Goal: Information Seeking & Learning: Learn about a topic

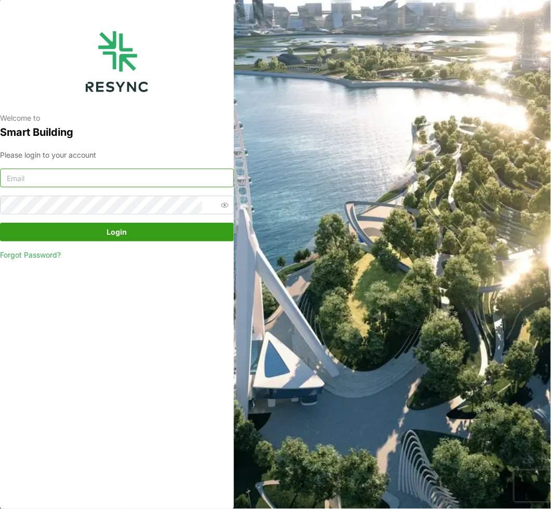
type input "[PERSON_NAME][EMAIL_ADDRESS][DOMAIN_NAME]"
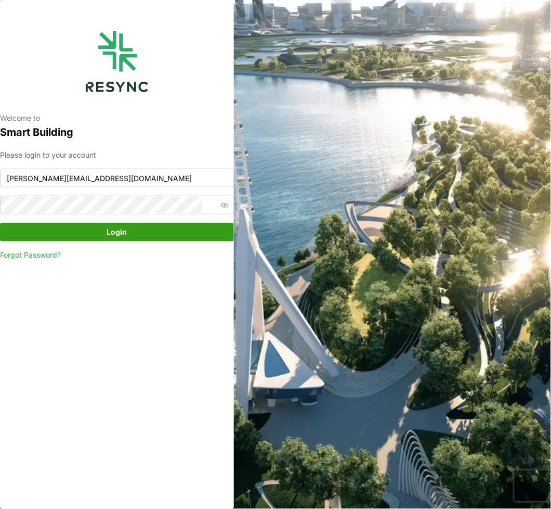
click at [117, 233] on span "Login" at bounding box center [117, 232] width 20 height 18
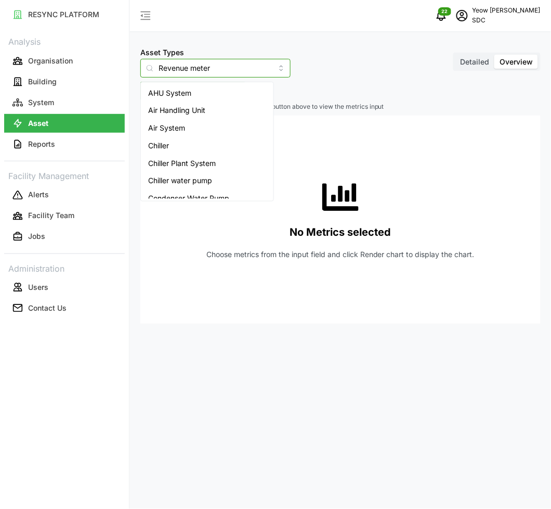
click at [200, 67] on input "Revenue meter" at bounding box center [215, 68] width 150 height 19
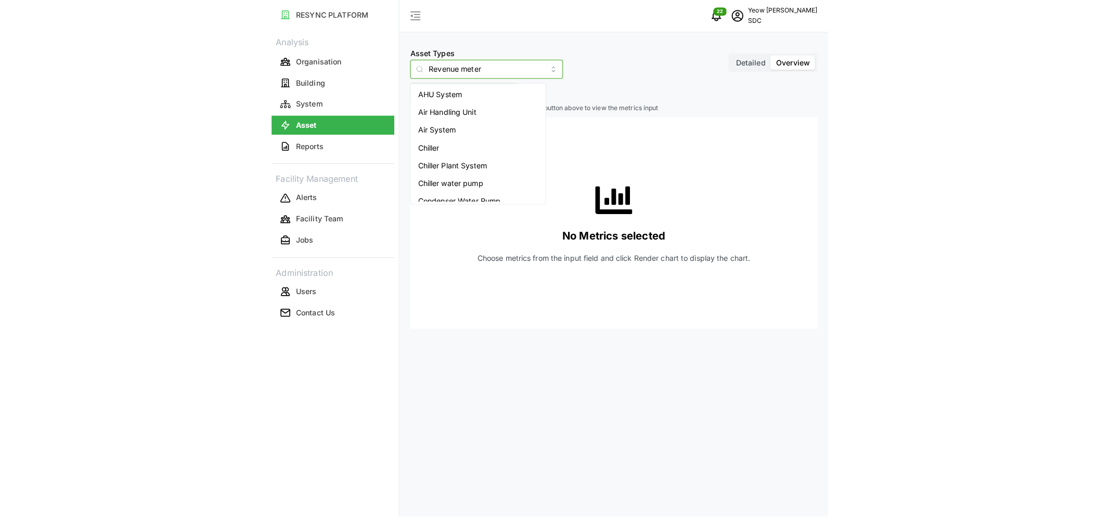
scroll to position [148, 0]
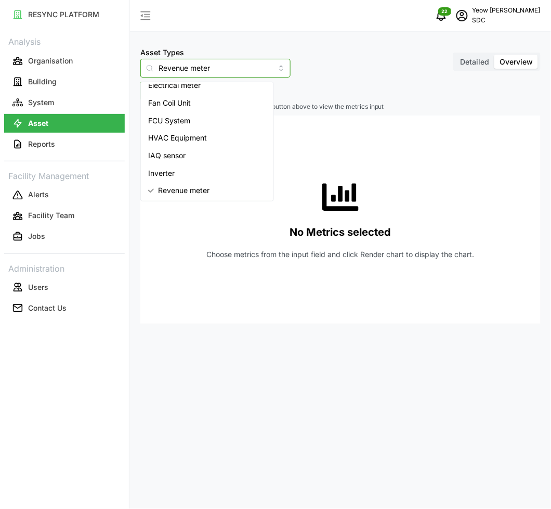
click at [159, 170] on span "Inverter" at bounding box center [161, 172] width 27 height 11
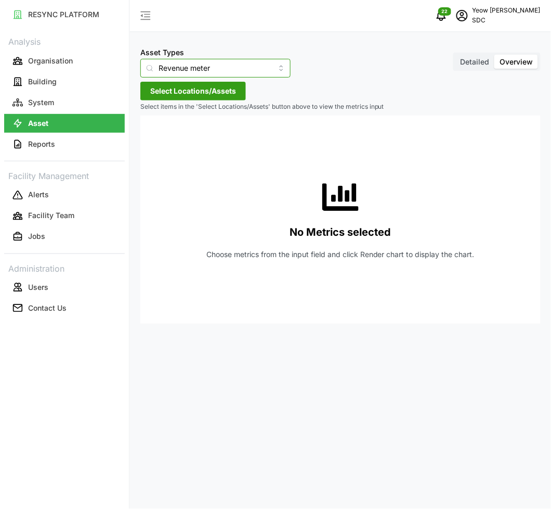
type input "Inverter"
click at [212, 88] on span "Select Locations/Assets" at bounding box center [193, 91] width 86 height 18
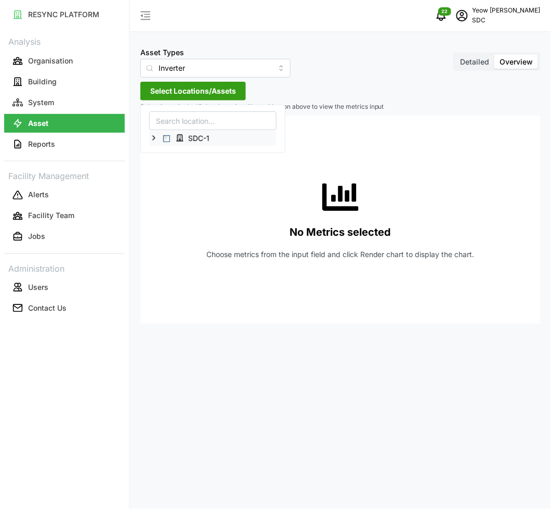
click at [154, 139] on polyline at bounding box center [154, 138] width 2 height 4
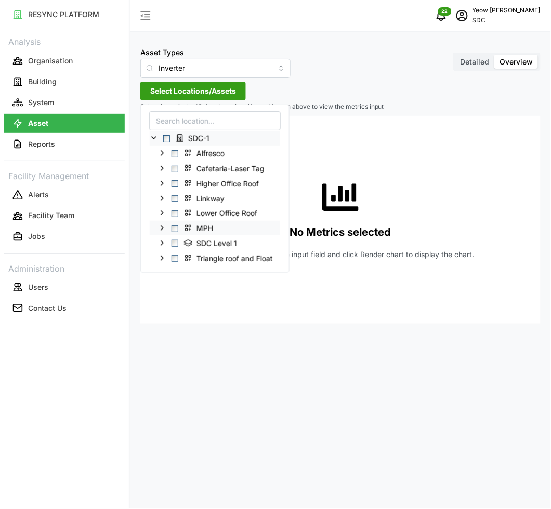
click at [177, 231] on span "Select MPH" at bounding box center [175, 228] width 7 height 7
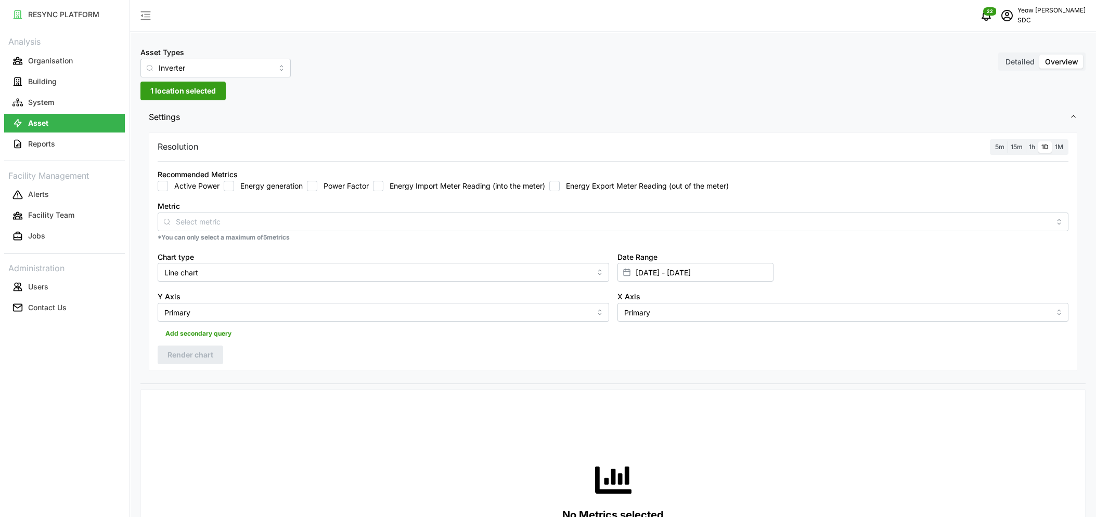
click at [392, 171] on div "Recommended Metrics Active Power Energy generation Power Factor Energy Import M…" at bounding box center [613, 179] width 911 height 23
click at [233, 189] on input "Energy generation" at bounding box center [229, 186] width 10 height 10
checkbox input "true"
click at [551, 149] on span "15m" at bounding box center [1016, 147] width 12 height 8
click at [551, 141] on input "15m" at bounding box center [1007, 141] width 0 height 0
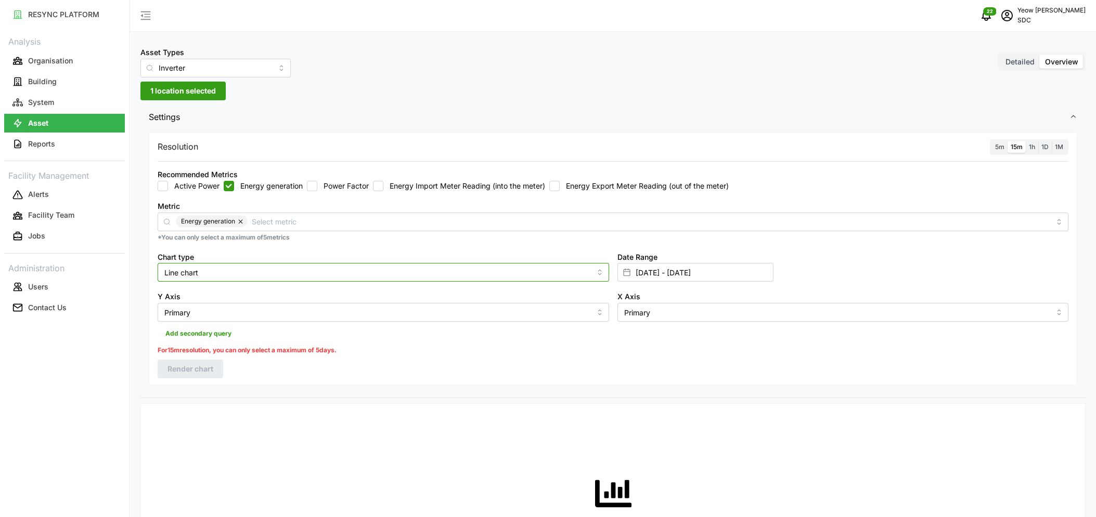
click at [247, 265] on input "Line chart" at bounding box center [383, 272] width 451 height 19
drag, startPoint x: 192, startPoint y: 310, endPoint x: 625, endPoint y: 258, distance: 435.9
click at [201, 310] on div "Bar chart" at bounding box center [383, 315] width 446 height 18
type input "Bar chart"
click at [551, 273] on input "01 Feb 2025 - 20 Feb 2025" at bounding box center [695, 272] width 156 height 19
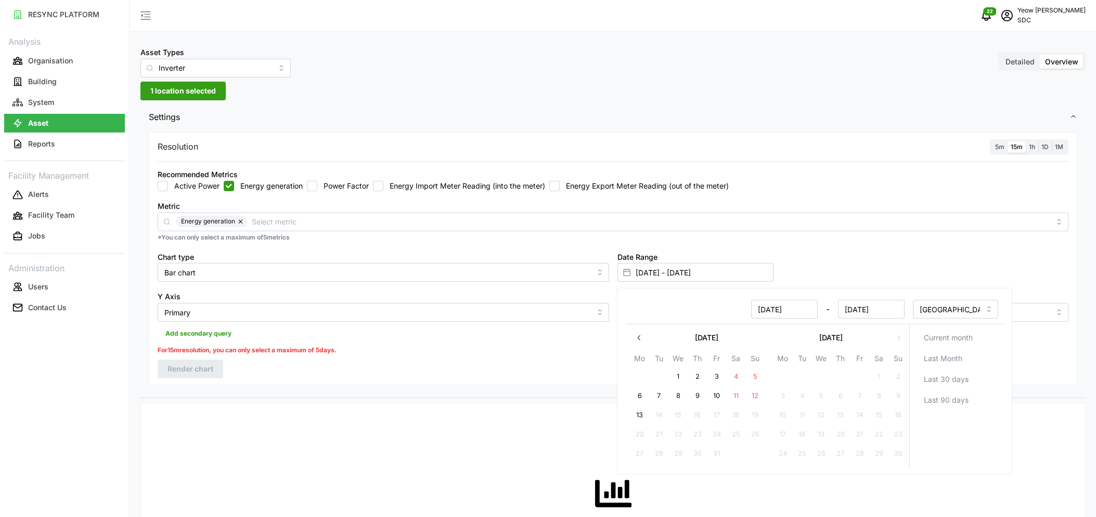
click at [551, 400] on button "8" at bounding box center [678, 396] width 19 height 19
type input "20 Feb 2025 - 08 Oct 2025"
type input "20 Feb 2025"
type input "08 Oct 2025"
click at [551, 400] on button "8" at bounding box center [678, 396] width 19 height 19
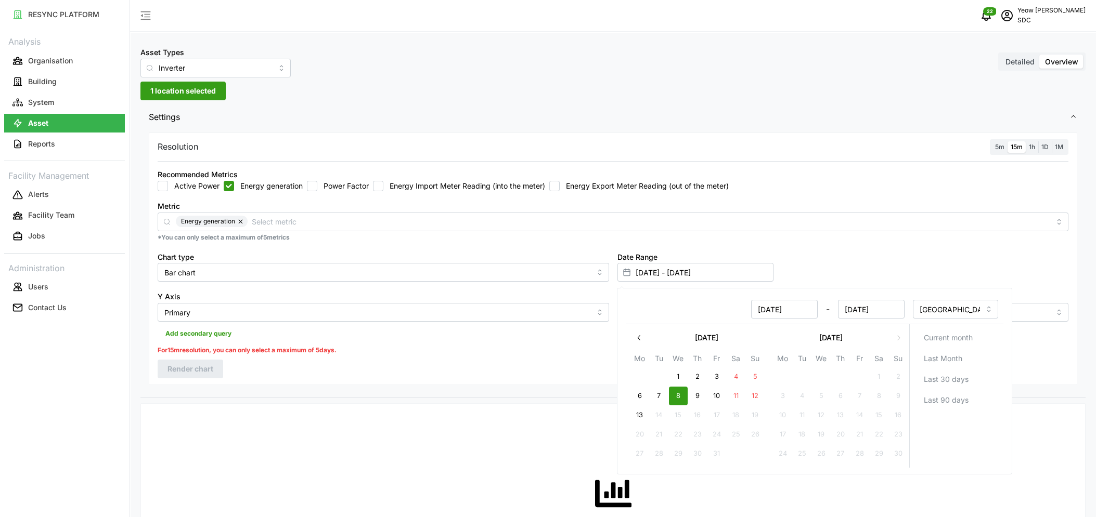
type input "08 Oct 2025 - 08 Oct 2025"
type input "08 Oct 2025"
click at [472, 366] on div "Resolution 5m 15m 1h 1D 1M Recommended Metrics Active Power Energy generation P…" at bounding box center [613, 259] width 928 height 253
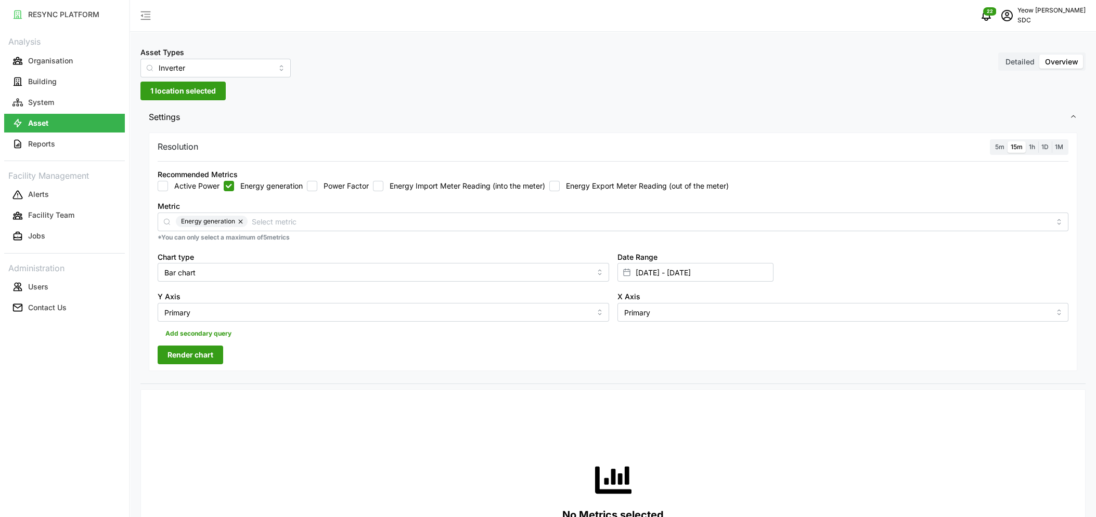
click at [171, 358] on span "Render chart" at bounding box center [190, 355] width 46 height 18
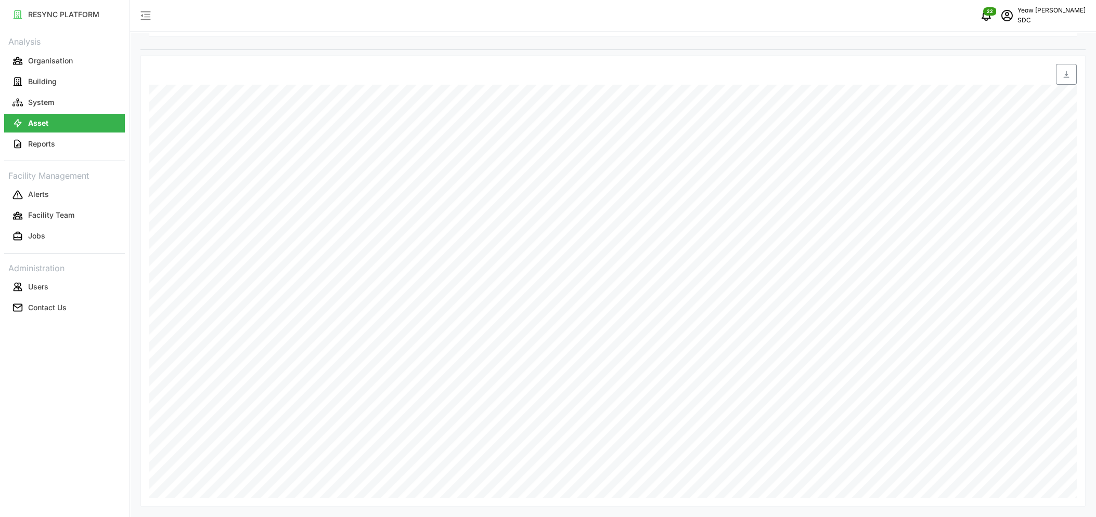
click at [551, 76] on div at bounding box center [729, 74] width 693 height 21
click at [551, 17] on icon "notifications" at bounding box center [986, 15] width 12 height 12
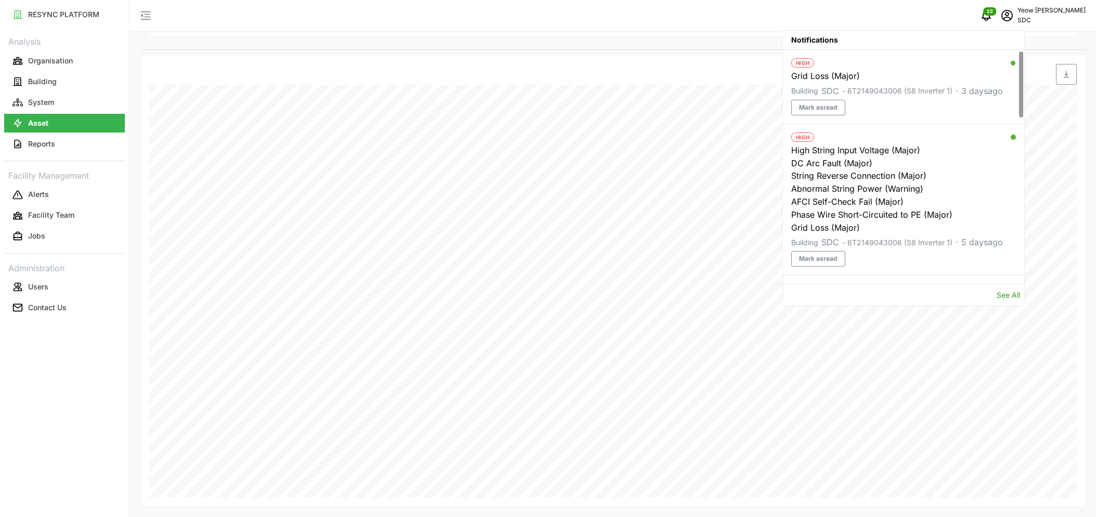
click at [551, 241] on div "Building SDC - 6T2149043006 (S8 Inverter 1) · 5 days ago" at bounding box center [903, 243] width 225 height 13
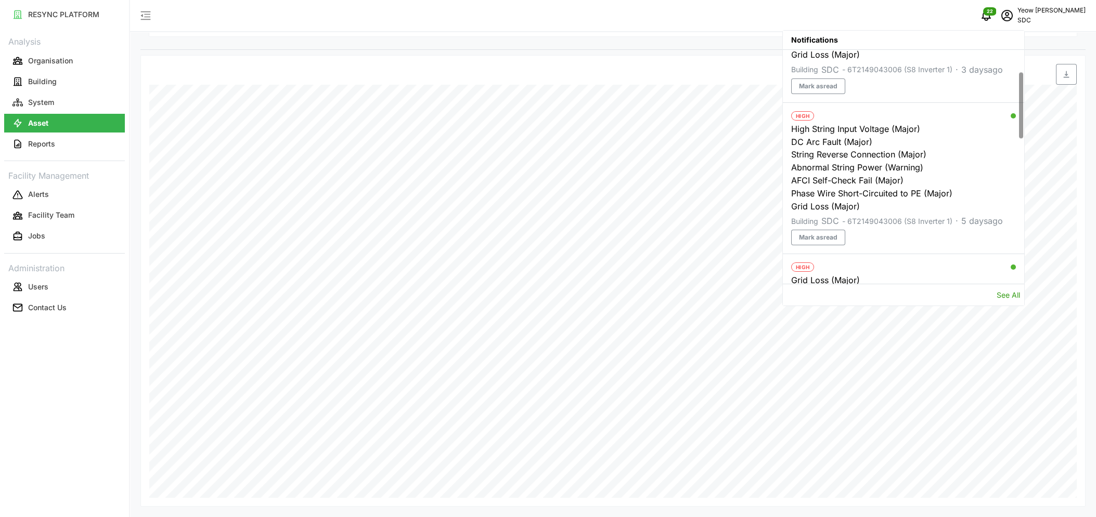
scroll to position [121, 0]
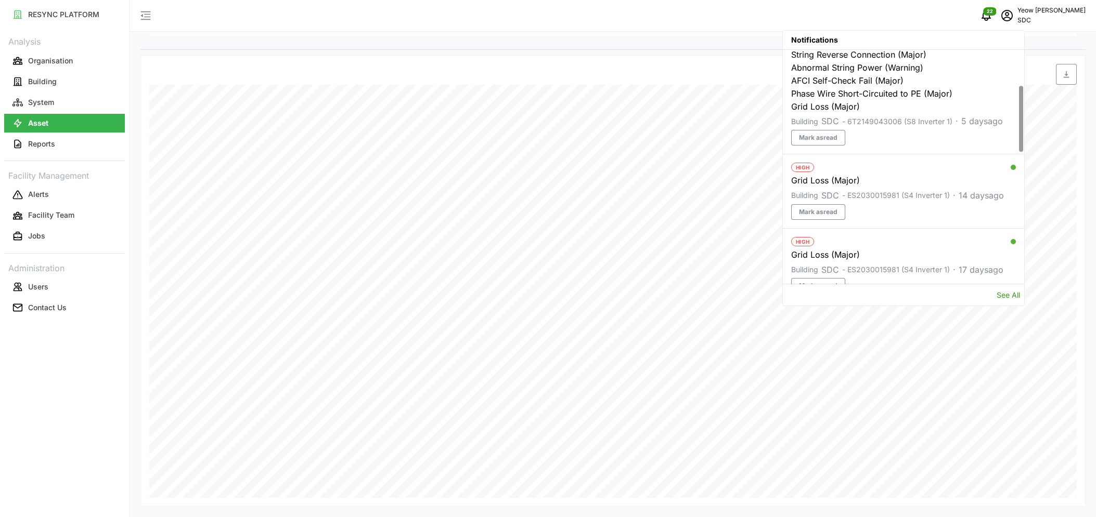
click at [551, 124] on div at bounding box center [1021, 119] width 4 height 66
click at [551, 295] on link "See All" at bounding box center [1007, 295] width 23 height 9
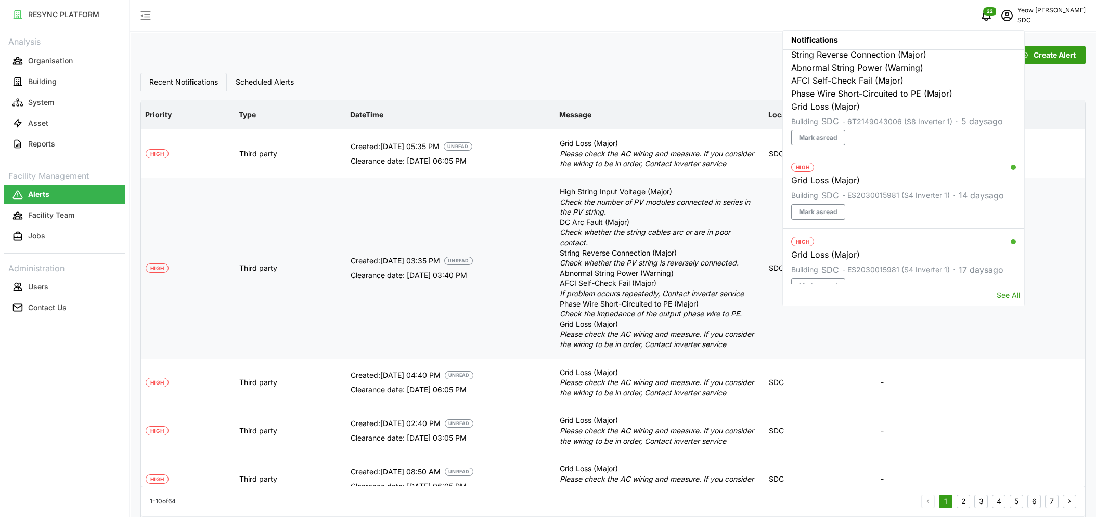
click at [551, 355] on td "-" at bounding box center [980, 268] width 209 height 181
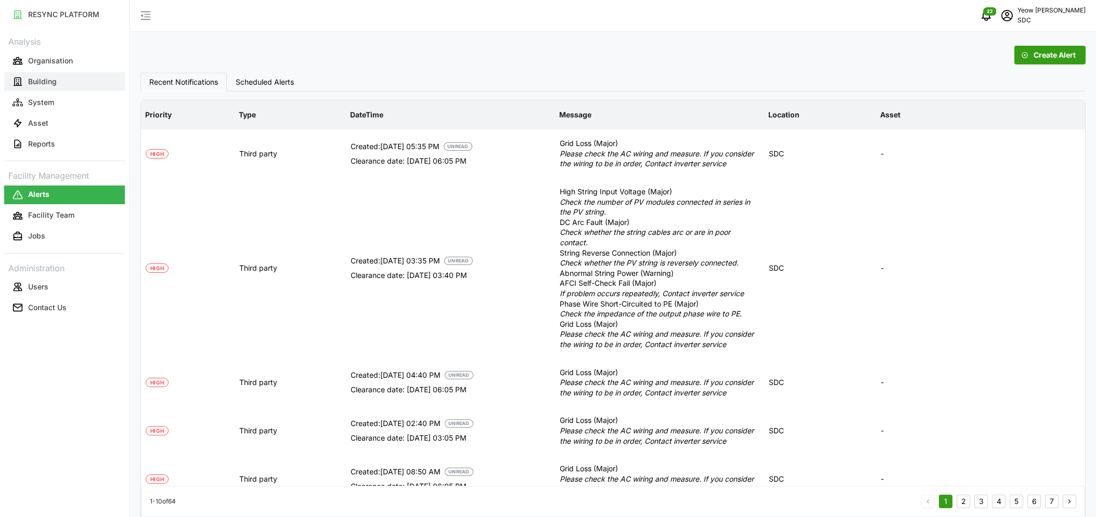
click at [49, 83] on p "Building" at bounding box center [42, 81] width 29 height 10
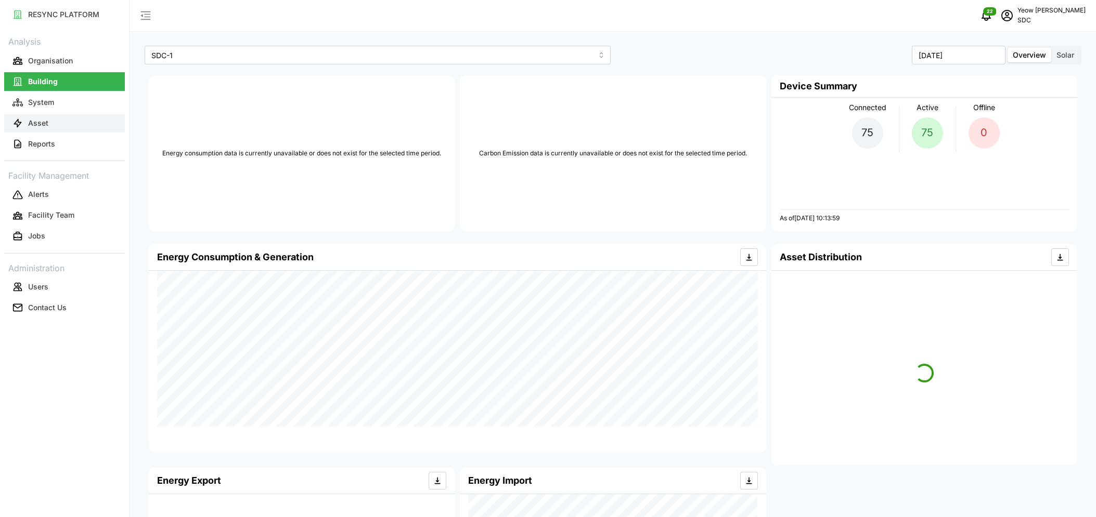
click at [39, 124] on p "Asset" at bounding box center [38, 123] width 20 height 10
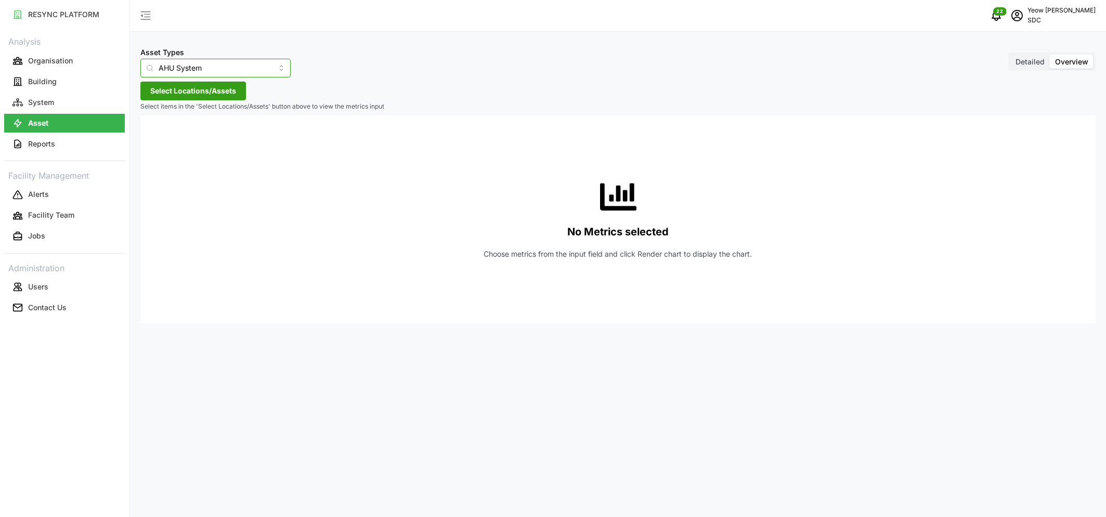
click at [243, 75] on input "AHU System" at bounding box center [215, 68] width 150 height 19
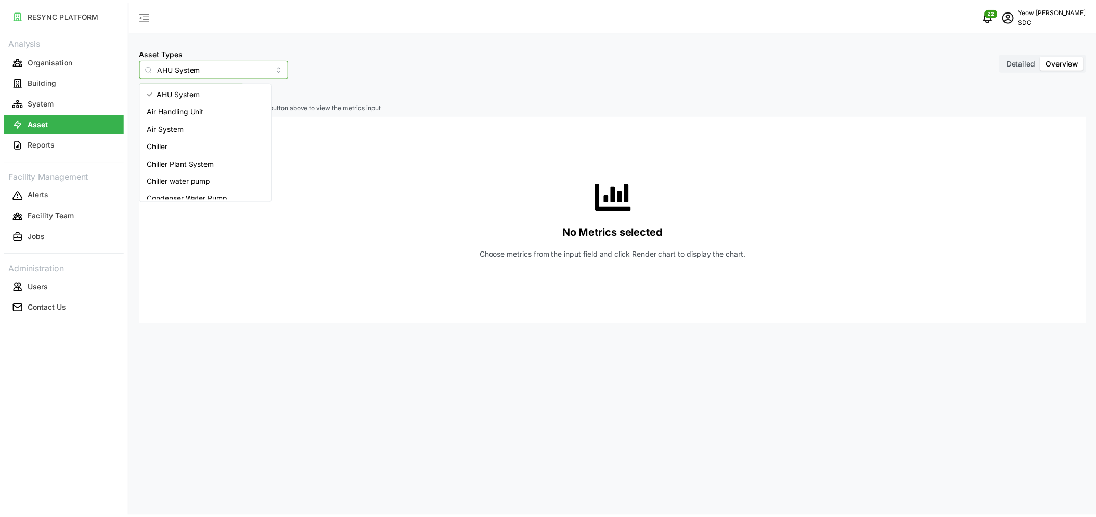
scroll to position [165, 0]
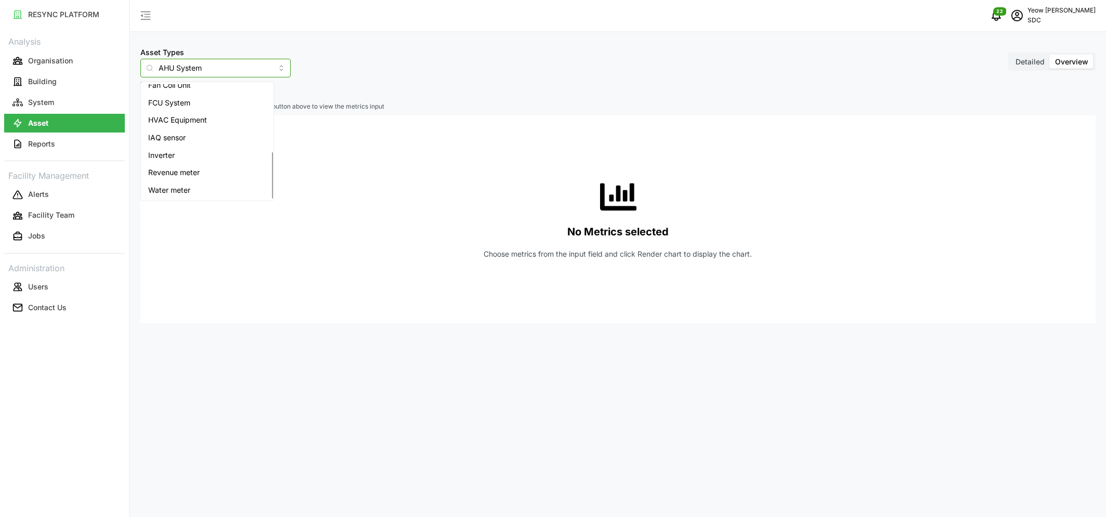
click at [161, 156] on span "Inverter" at bounding box center [161, 155] width 27 height 11
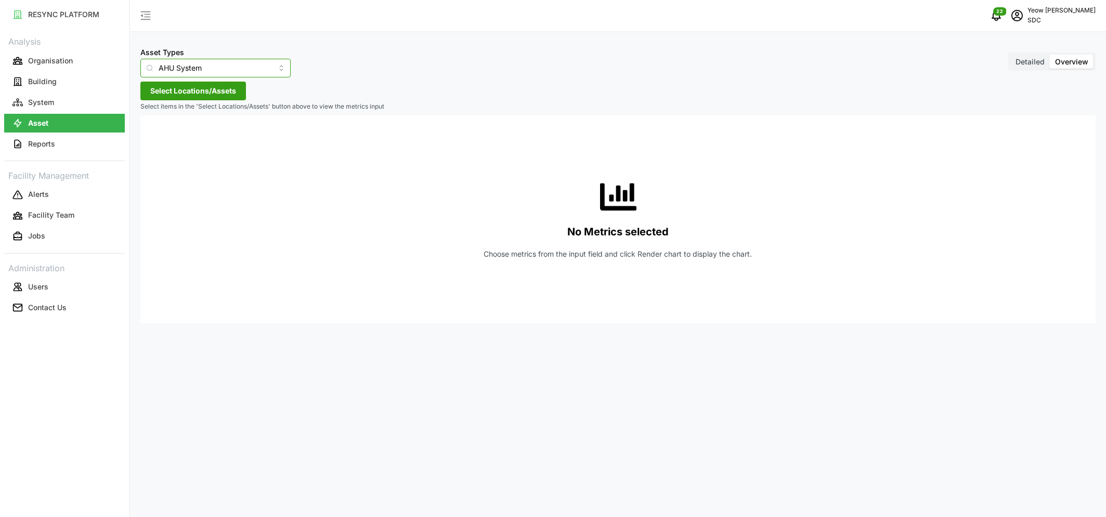
type input "Inverter"
click at [185, 90] on span "Select Locations/Assets" at bounding box center [193, 91] width 86 height 18
click at [152, 138] on icon at bounding box center [154, 138] width 8 height 8
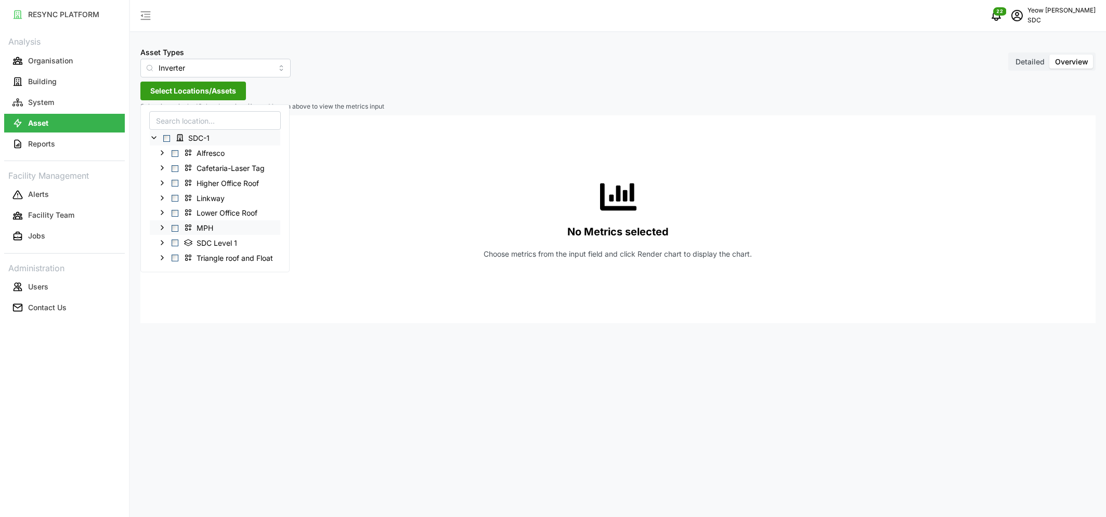
click at [175, 227] on span "Select MPH" at bounding box center [175, 228] width 7 height 7
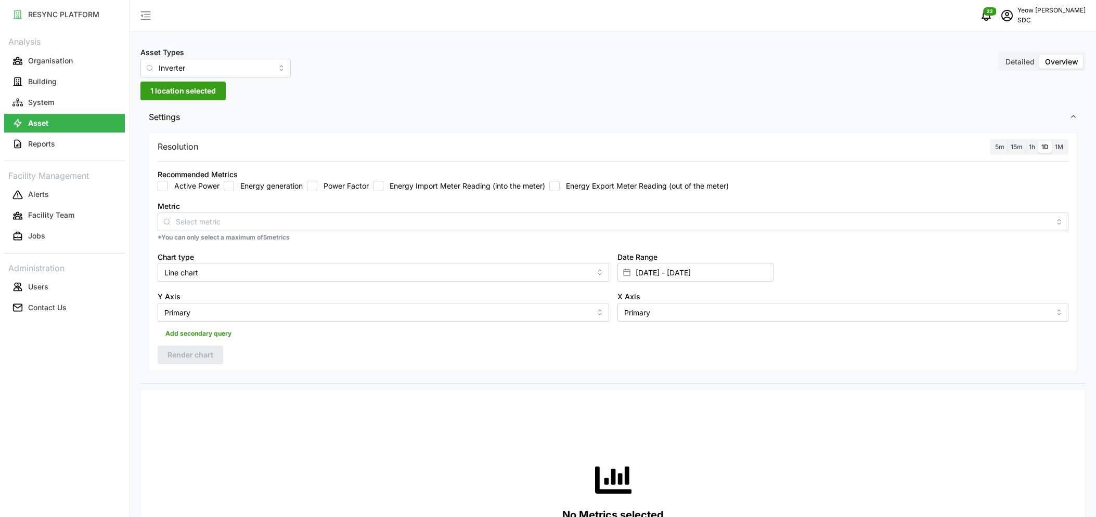
click at [315, 188] on input "Power Factor" at bounding box center [312, 186] width 10 height 10
checkbox input "true"
drag, startPoint x: 227, startPoint y: 186, endPoint x: 346, endPoint y: 190, distance: 118.7
click at [227, 186] on input "Energy generation" at bounding box center [229, 186] width 10 height 10
checkbox input "true"
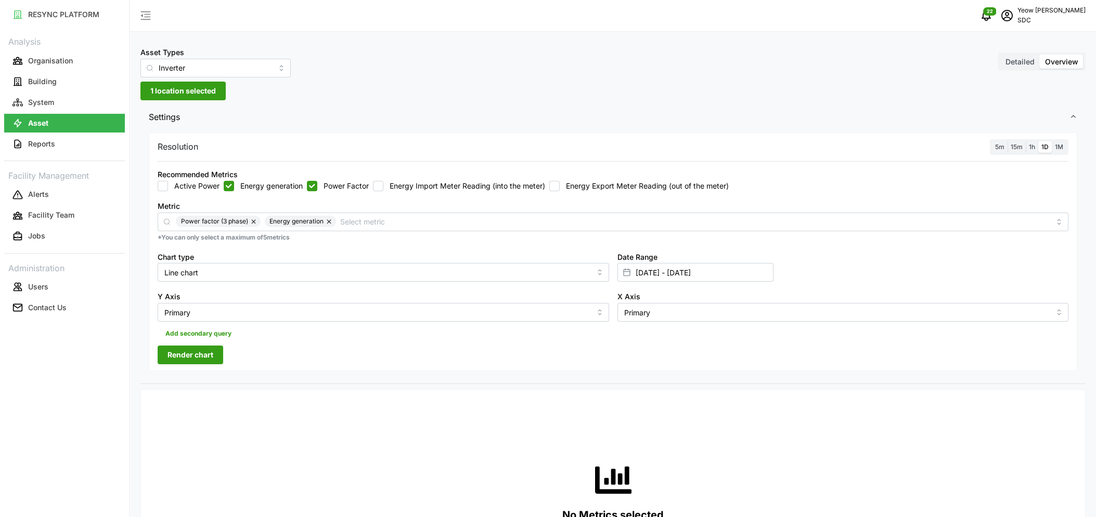
click at [313, 186] on input "Power Factor" at bounding box center [312, 186] width 10 height 10
checkbox input "false"
click at [551, 151] on label "15m" at bounding box center [1016, 147] width 18 height 12
click at [551, 141] on input "15m" at bounding box center [1007, 141] width 0 height 0
click at [239, 273] on input "Line chart" at bounding box center [383, 272] width 451 height 19
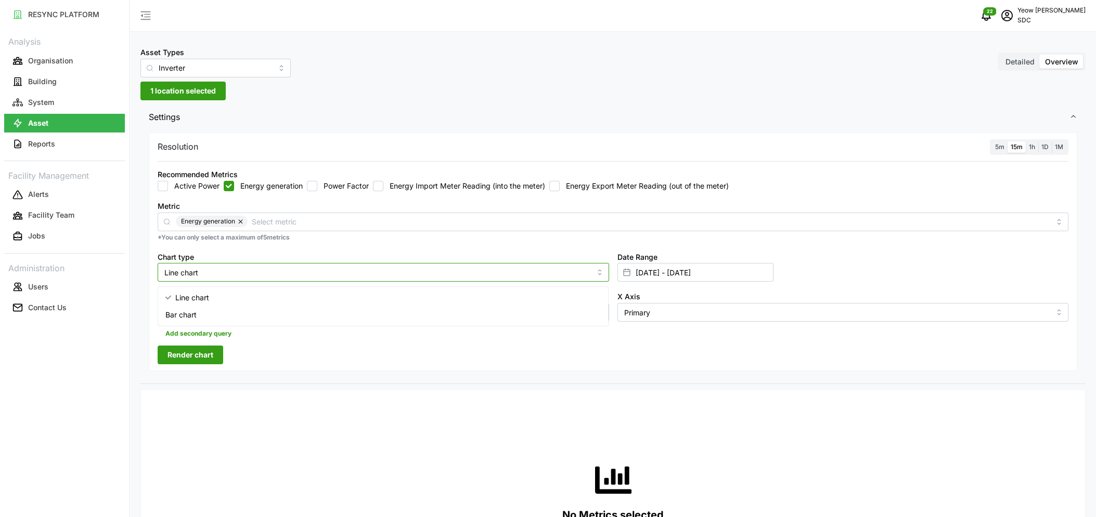
click at [211, 318] on div "Bar chart" at bounding box center [383, 315] width 446 height 18
type input "Bar chart"
click at [551, 276] on input "08 Oct 2025 - 08 Oct 2025" at bounding box center [695, 272] width 156 height 19
click at [187, 356] on span "Render chart" at bounding box center [190, 355] width 46 height 18
click at [417, 114] on span "Settings" at bounding box center [609, 117] width 920 height 25
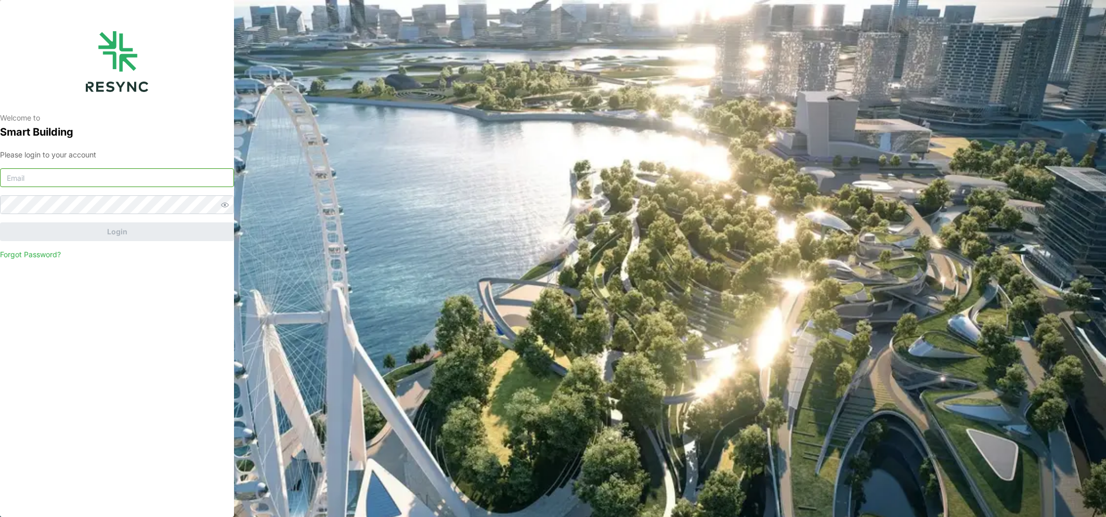
type input "[PERSON_NAME][EMAIL_ADDRESS][DOMAIN_NAME]"
